Goal: Information Seeking & Learning: Find specific page/section

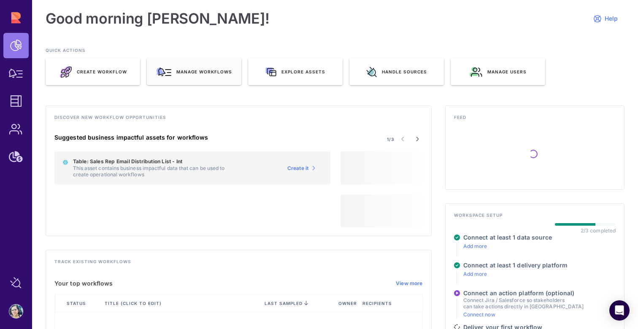
click at [203, 72] on span "Manage workflows" at bounding box center [204, 72] width 56 height 6
click at [224, 77] on div "Manage workflows" at bounding box center [194, 71] width 95 height 27
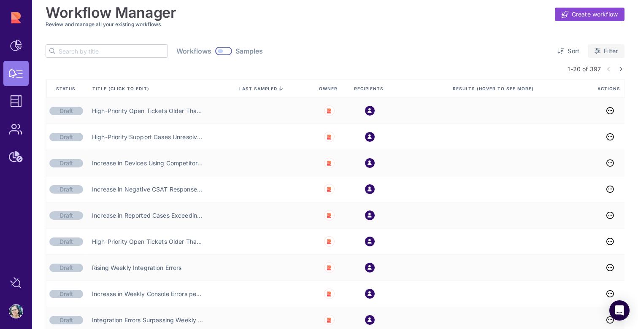
click at [604, 49] on span "Filter" at bounding box center [611, 51] width 14 height 8
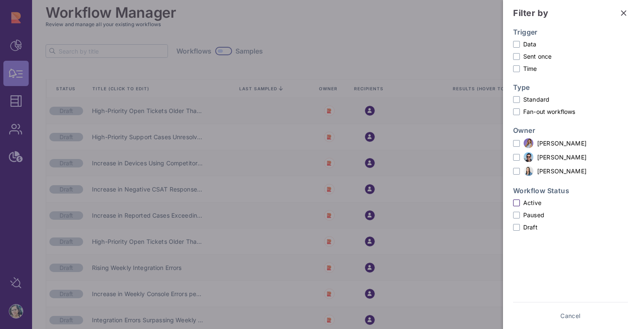
click at [529, 204] on label "Active" at bounding box center [570, 202] width 115 height 9
click at [0, 0] on input "Active" at bounding box center [0, 0] width 0 height 0
click at [521, 141] on label "Ora Ewing" at bounding box center [570, 143] width 115 height 11
click at [0, 0] on input "Ora Ewing" at bounding box center [0, 0] width 0 height 0
click at [602, 313] on span "Show results" at bounding box center [600, 316] width 37 height 8
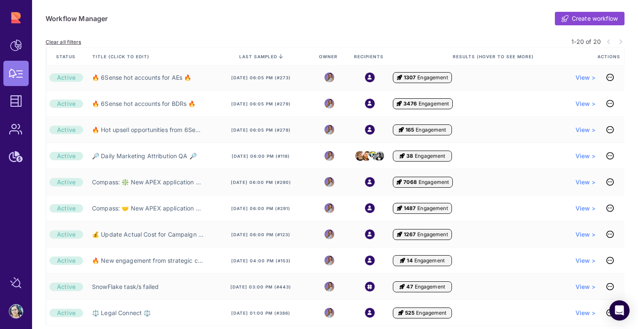
scroll to position [341, 0]
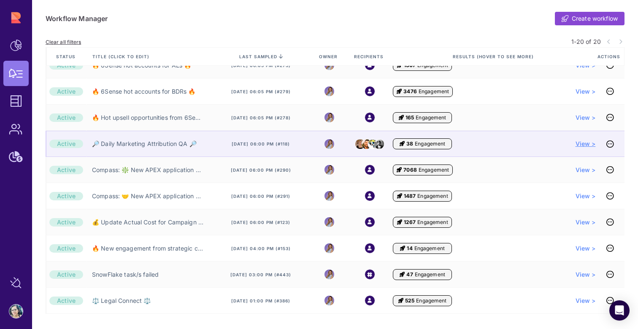
click at [578, 144] on span "View >" at bounding box center [586, 144] width 20 height 8
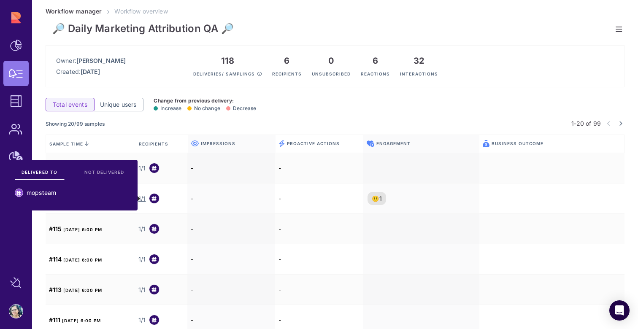
click at [280, 111] on div "Total events Unique users Change from previous delivery: Increase No change Dec…" at bounding box center [335, 108] width 579 height 21
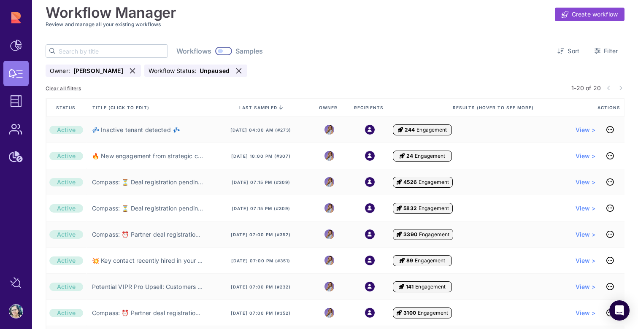
click at [103, 49] on input "text" at bounding box center [113, 51] width 109 height 13
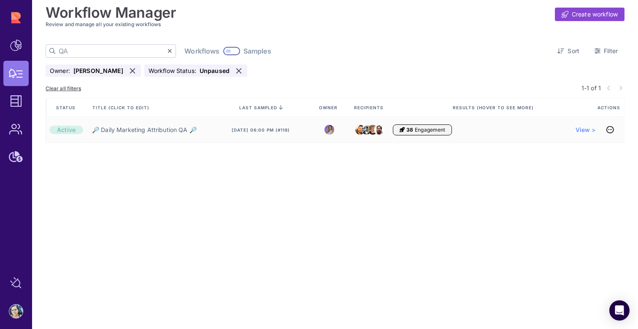
type input "QA"
click at [223, 52] on div at bounding box center [231, 51] width 17 height 8
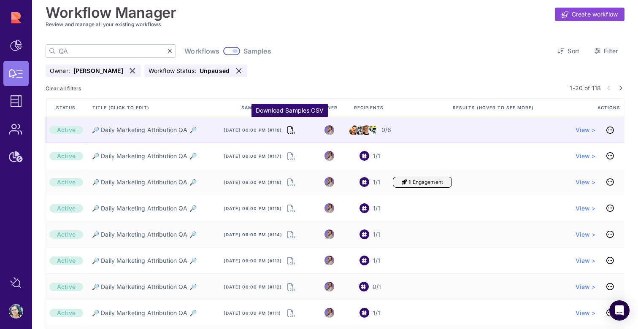
click at [290, 130] on icon "Download Samples CSV" at bounding box center [291, 130] width 8 height 12
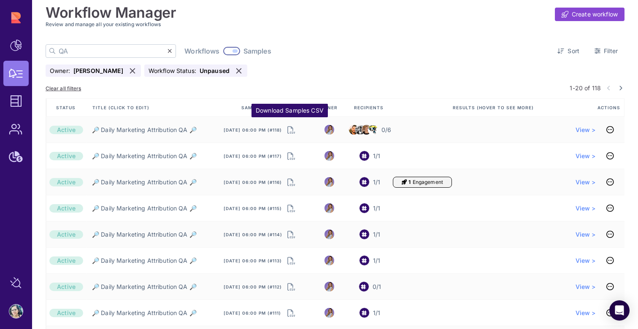
click at [346, 45] on div "QA Workflows Samples Sort Filter" at bounding box center [335, 51] width 579 height 14
